Goal: Task Accomplishment & Management: Manage account settings

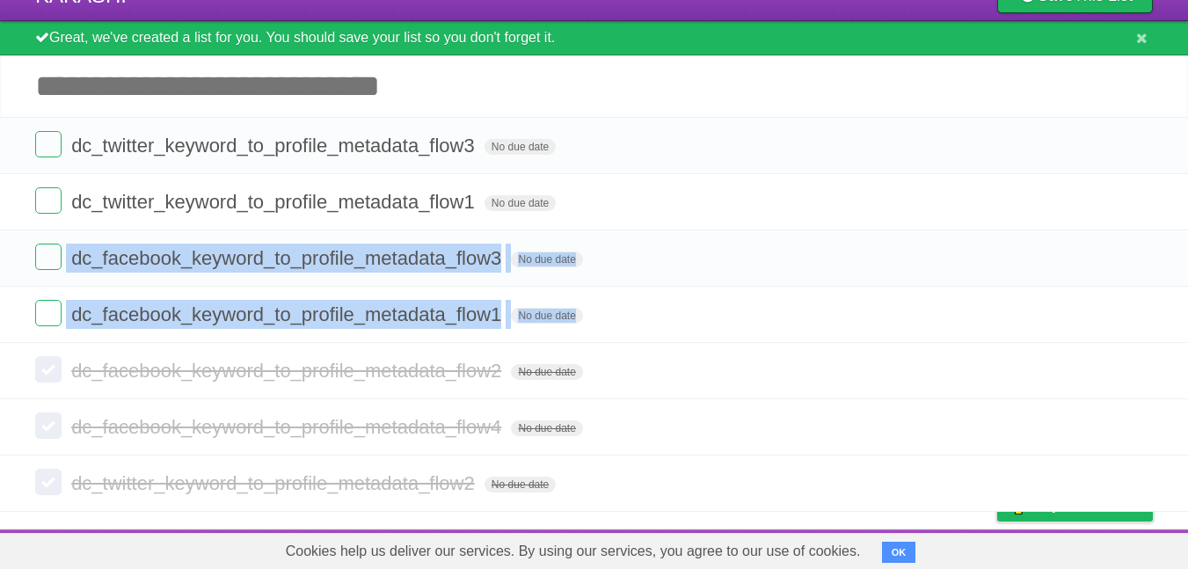
scroll to position [67, 0]
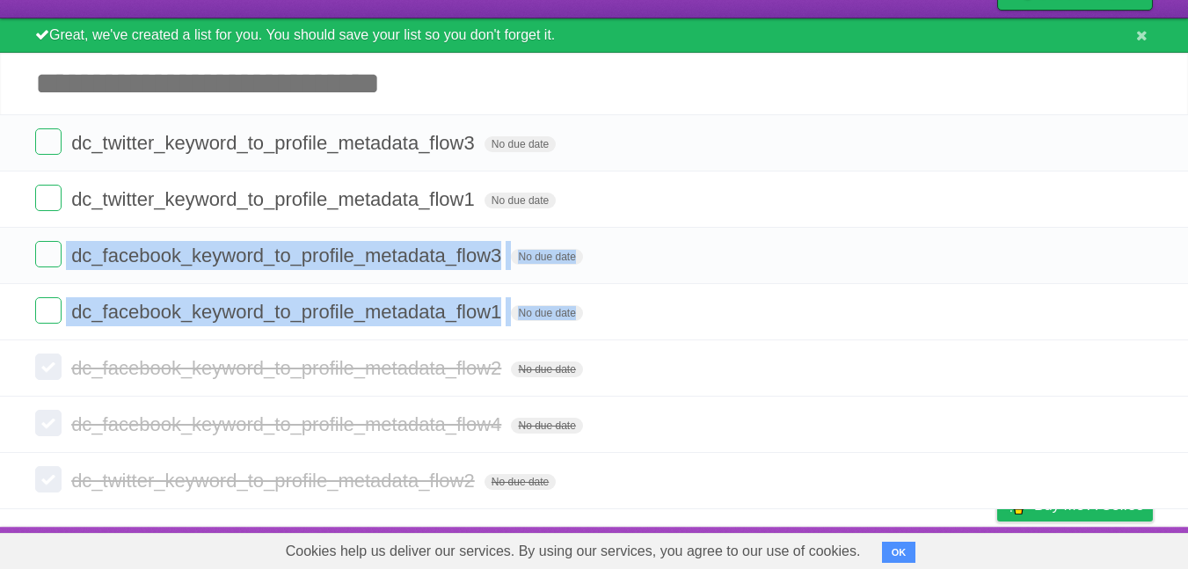
drag, startPoint x: 1200, startPoint y: 299, endPoint x: 1200, endPoint y: 372, distance: 73.0
click at [1187, 372] on html "Log in New List Log in Save list Create a new list KAKASHI Save This List Great…" at bounding box center [594, 252] width 1188 height 634
click at [1120, 324] on link at bounding box center [1136, 311] width 33 height 29
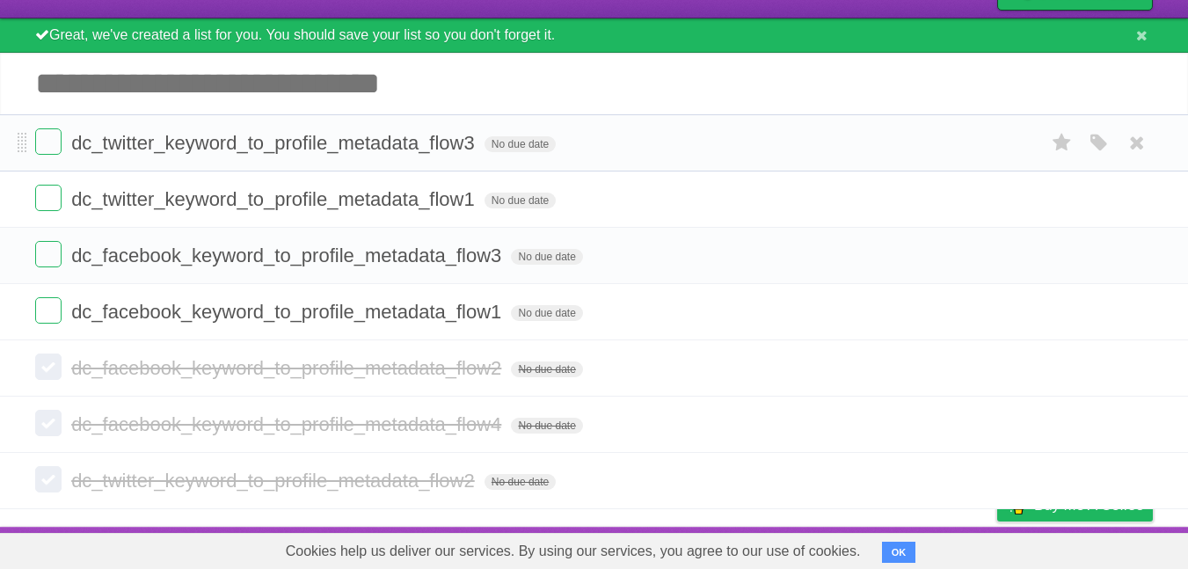
click at [1008, 152] on form "dc_twitter_keyword_to_profile_metadata_flow3 No due date White Red Blue Green P…" at bounding box center [594, 142] width 1118 height 29
drag, startPoint x: 62, startPoint y: 106, endPoint x: 56, endPoint y: 262, distance: 155.7
click at [56, 262] on div "KAKASHI Save This List Great, we've created a list for you. You should save you…" at bounding box center [594, 238] width 1188 height 542
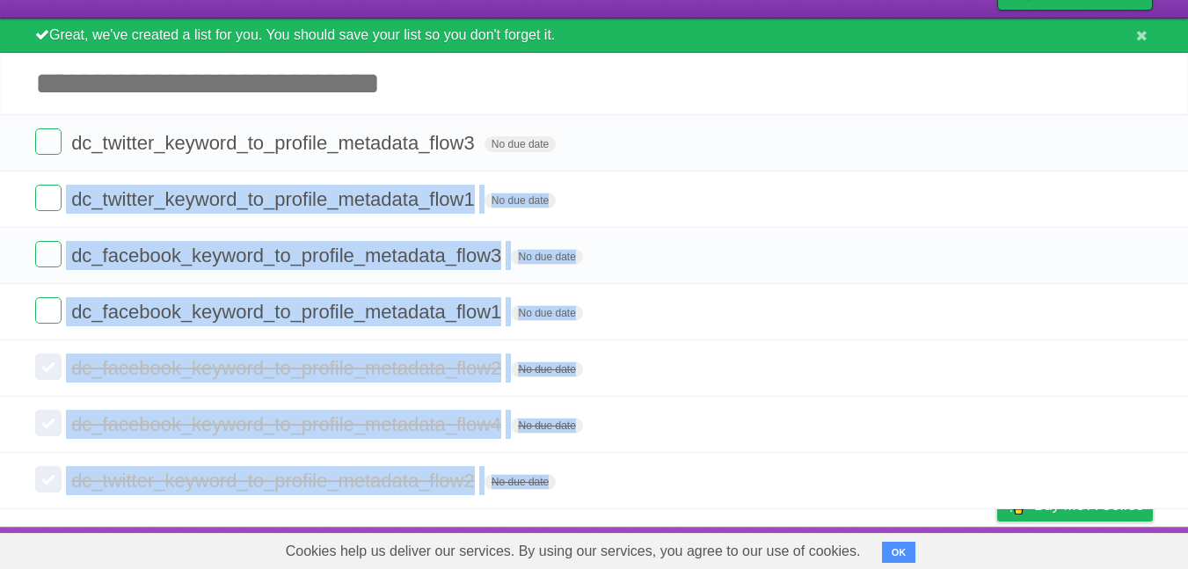
drag, startPoint x: 0, startPoint y: 556, endPoint x: -11, endPoint y: 194, distance: 361.6
click at [0, 194] on html "Log in New List Log in Save list Create a new list KAKASHI Save This List Great…" at bounding box center [594, 252] width 1188 height 634
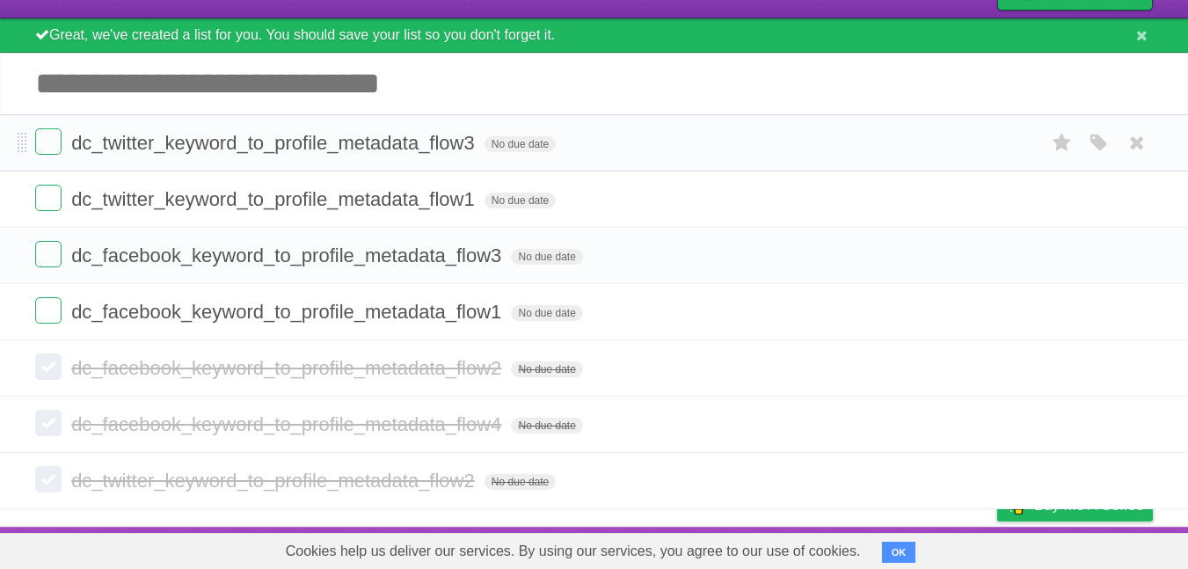
click at [623, 147] on form "dc_twitter_keyword_to_profile_metadata_flow3 No due date White Red Blue Green P…" at bounding box center [594, 142] width 1118 height 29
